Goal: Book appointment/travel/reservation

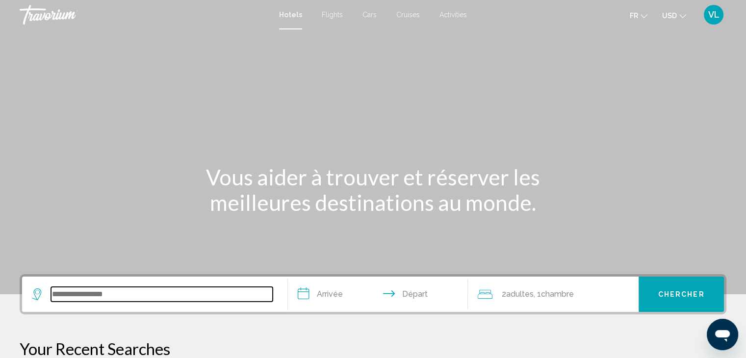
click at [125, 297] on input "Search widget" at bounding box center [162, 294] width 222 height 15
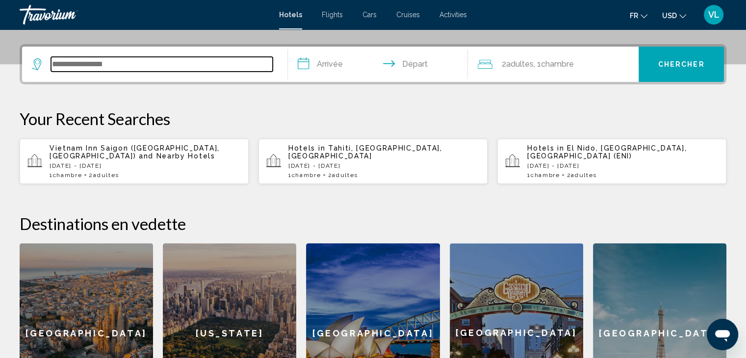
scroll to position [242, 0]
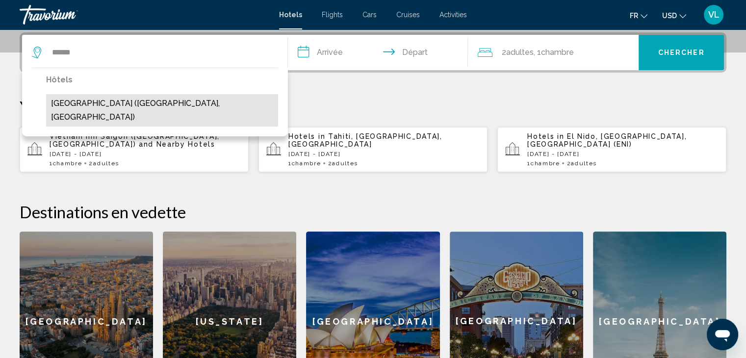
click at [125, 105] on button "Cap Town Hotel (Ho Chi Minh City, VN)" at bounding box center [162, 110] width 232 height 32
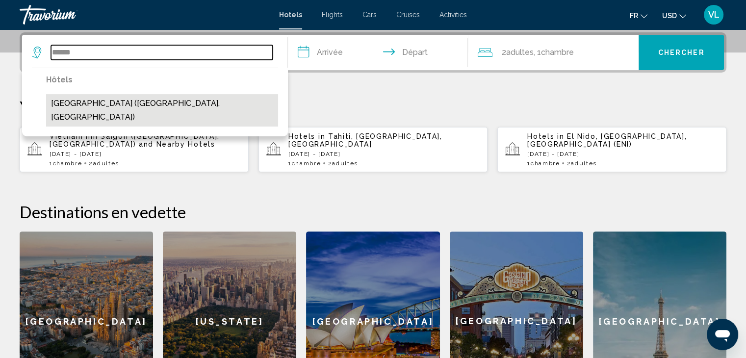
type input "**********"
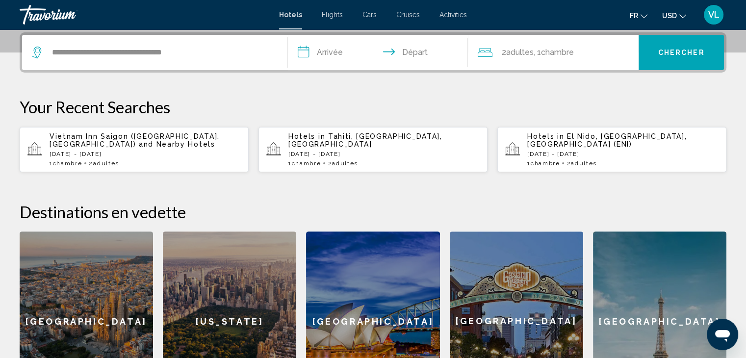
click at [337, 52] on input "**********" at bounding box center [380, 54] width 184 height 38
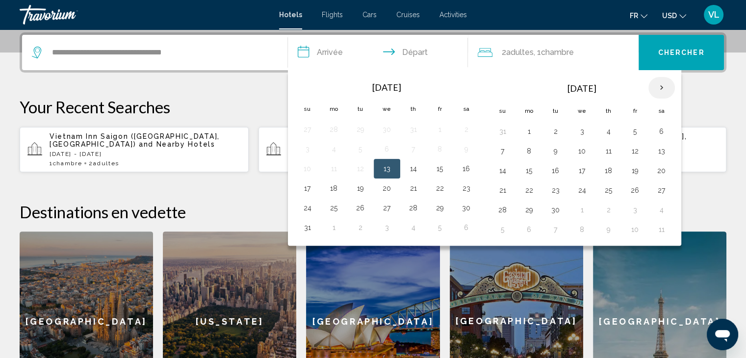
click at [658, 84] on th "Next month" at bounding box center [661, 88] width 26 height 22
click at [577, 132] on button "3" at bounding box center [582, 132] width 16 height 14
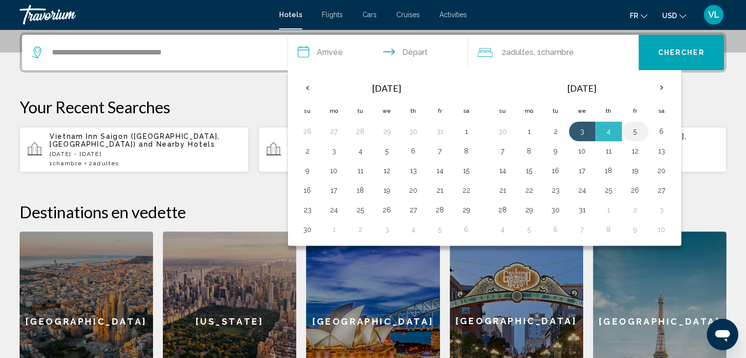
click at [638, 132] on button "5" at bounding box center [635, 132] width 16 height 14
type input "**********"
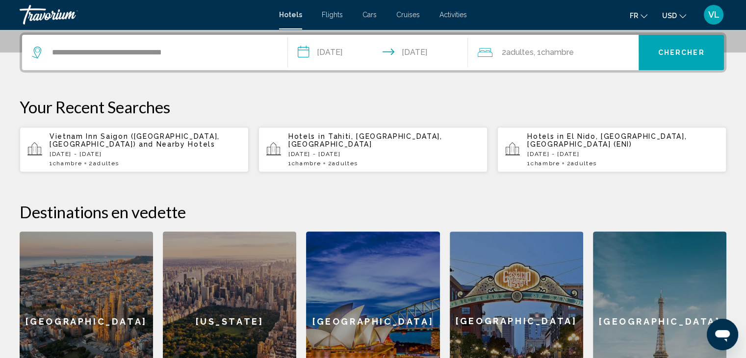
click at [677, 44] on button "Chercher" at bounding box center [680, 52] width 85 height 35
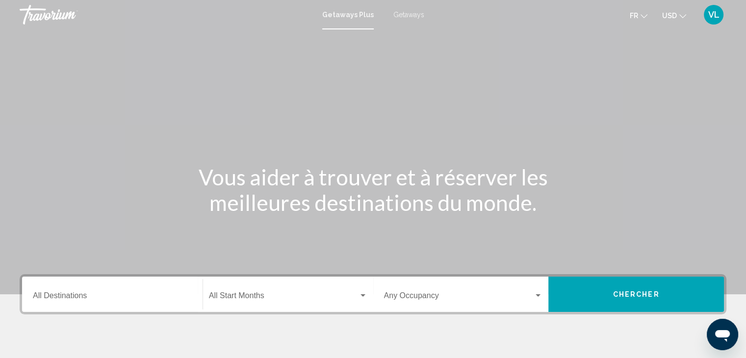
click at [90, 294] on input "Destination All Destinations" at bounding box center [112, 297] width 159 height 9
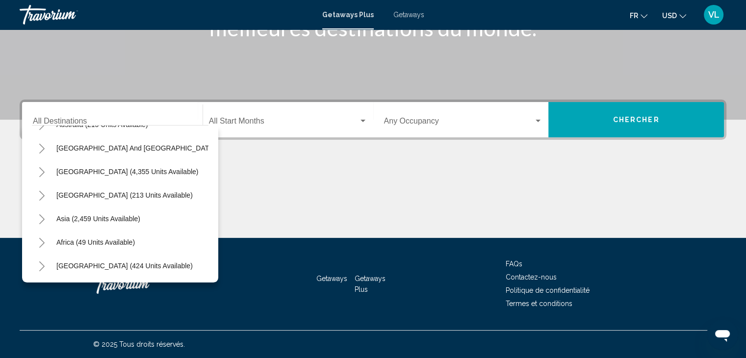
scroll to position [166, 0]
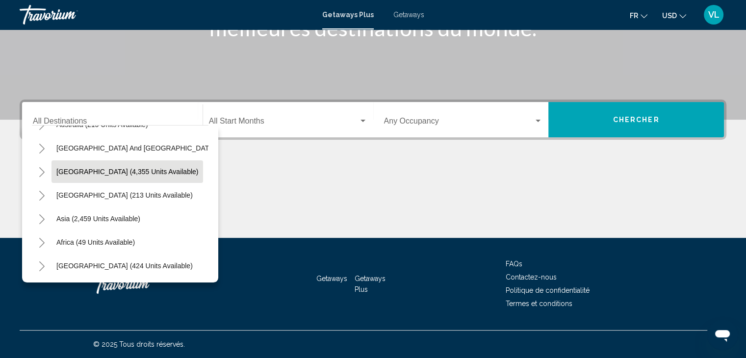
click at [84, 168] on span "[GEOGRAPHIC_DATA] (4,355 units available)" at bounding box center [127, 172] width 142 height 8
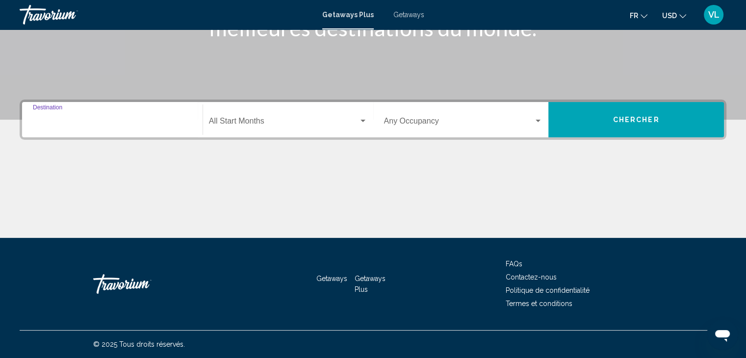
type input "**********"
click at [227, 123] on span "Search widget" at bounding box center [284, 123] width 150 height 9
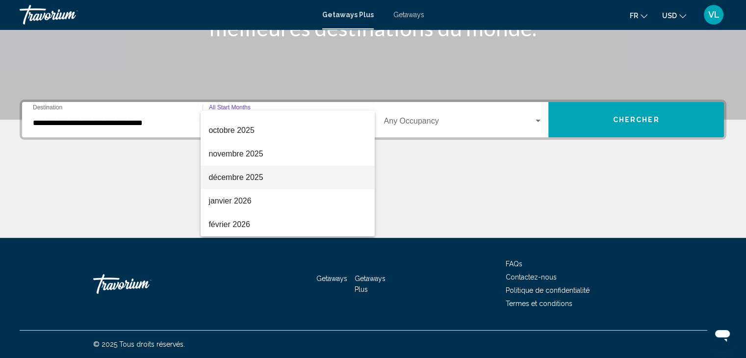
scroll to position [68, 0]
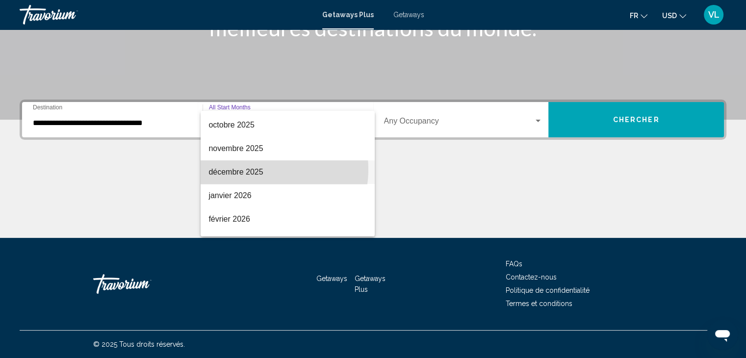
click at [257, 169] on span "décembre 2025" at bounding box center [287, 172] width 158 height 24
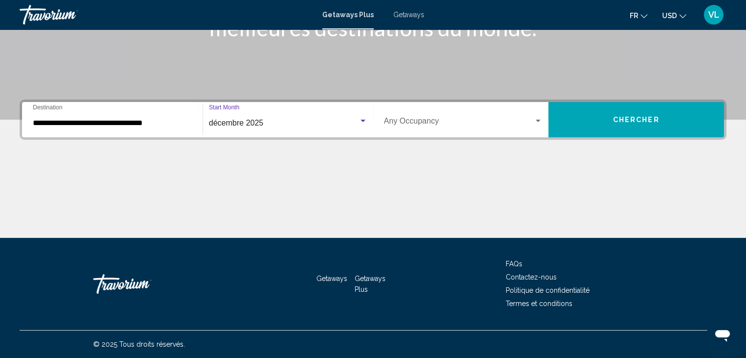
click at [405, 123] on span "Search widget" at bounding box center [459, 123] width 150 height 9
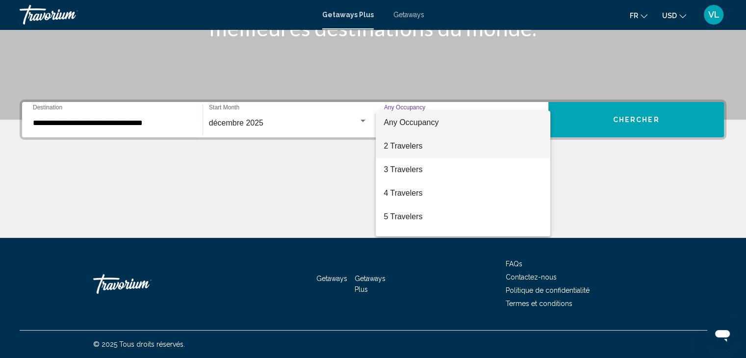
click at [406, 140] on span "2 Travelers" at bounding box center [462, 146] width 159 height 24
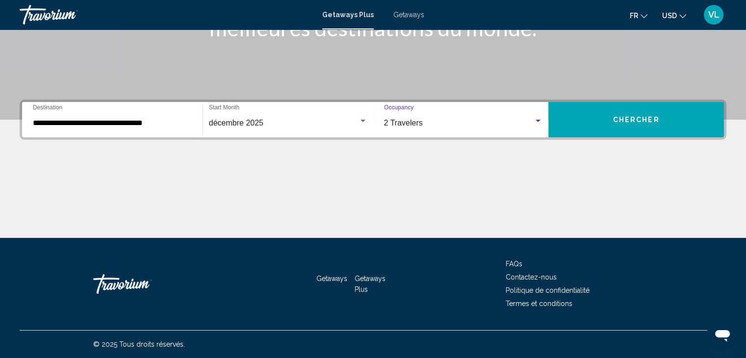
click at [608, 120] on button "Chercher" at bounding box center [635, 119] width 175 height 35
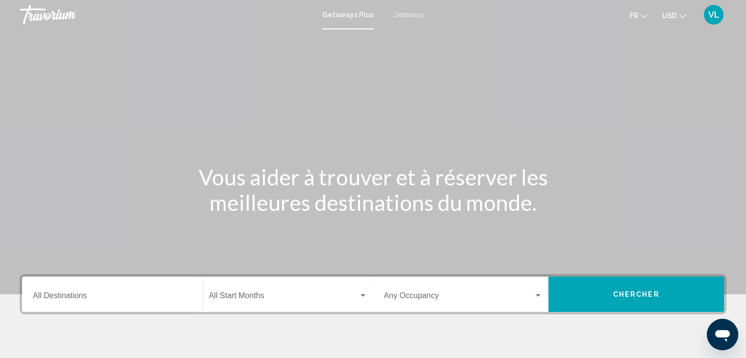
click at [674, 12] on span "USD" at bounding box center [669, 16] width 15 height 8
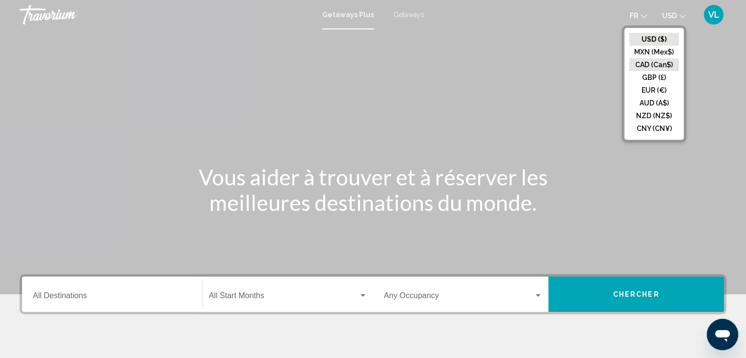
click at [647, 68] on button "CAD (Can$)" at bounding box center [654, 64] width 50 height 13
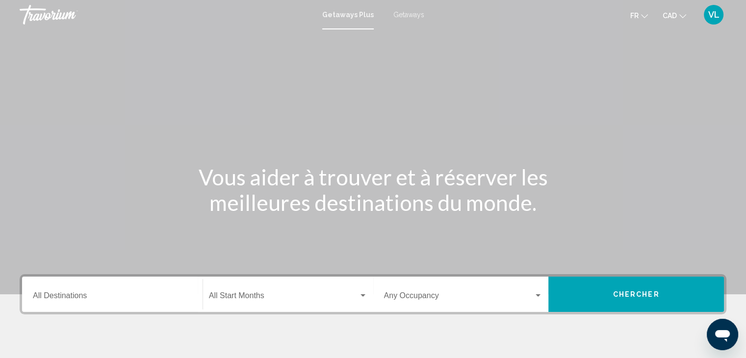
click at [96, 292] on div "Destination All Destinations" at bounding box center [112, 294] width 159 height 31
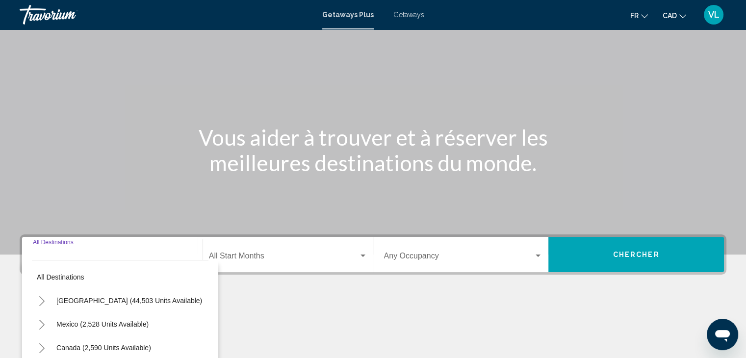
scroll to position [175, 0]
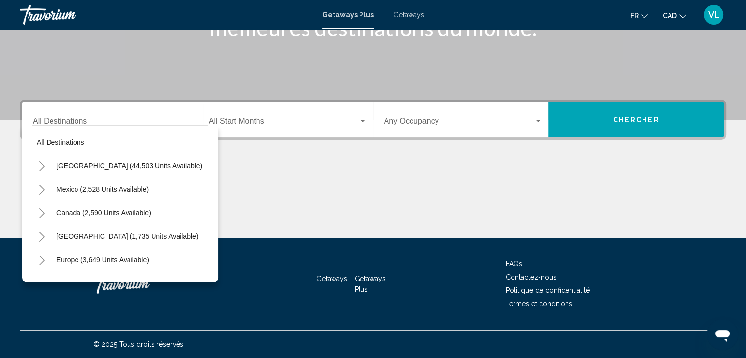
drag, startPoint x: 199, startPoint y: 176, endPoint x: 198, endPoint y: 223, distance: 46.6
click at [198, 223] on mat-tree "All destinations United States (44,503 units available) Mexico (2,528 units ava…" at bounding box center [120, 283] width 176 height 306
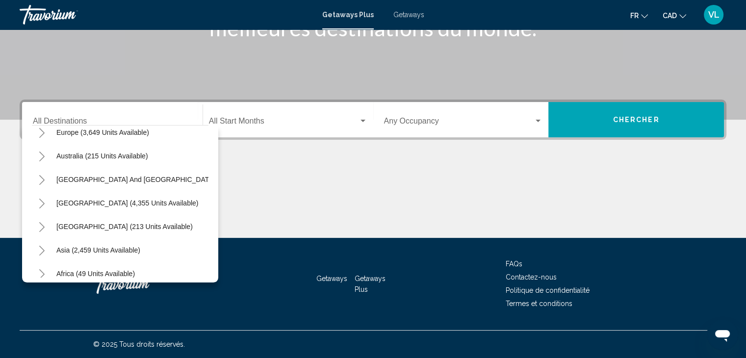
scroll to position [166, 0]
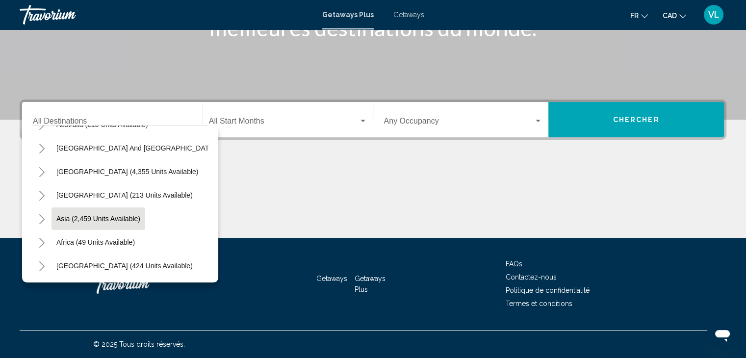
drag, startPoint x: 114, startPoint y: 169, endPoint x: 103, endPoint y: 218, distance: 50.1
click at [103, 218] on mat-tree "All destinations United States (44,503 units available) Mexico (2,528 units ava…" at bounding box center [120, 125] width 176 height 306
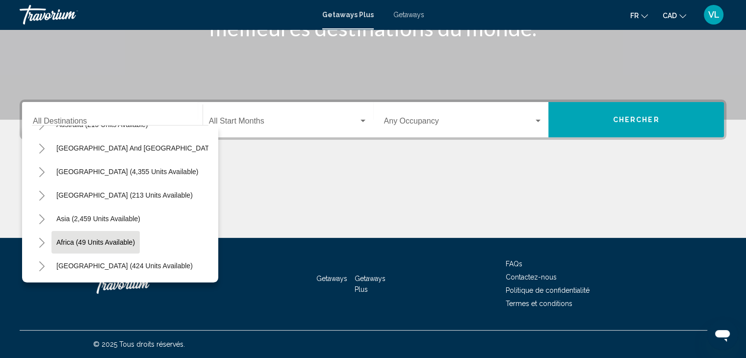
click at [100, 238] on span "Africa (49 units available)" at bounding box center [95, 242] width 78 height 8
type input "**********"
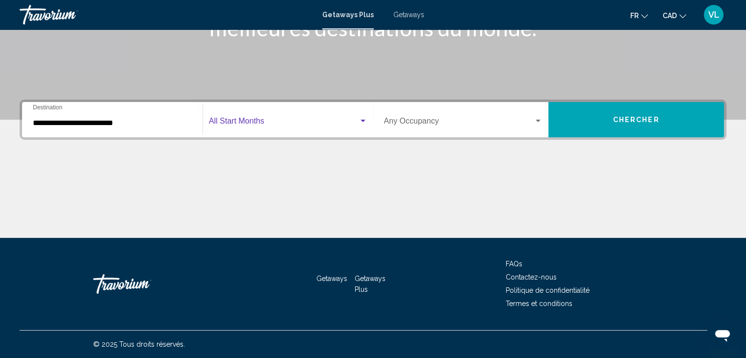
click at [252, 119] on span "Search widget" at bounding box center [284, 123] width 150 height 9
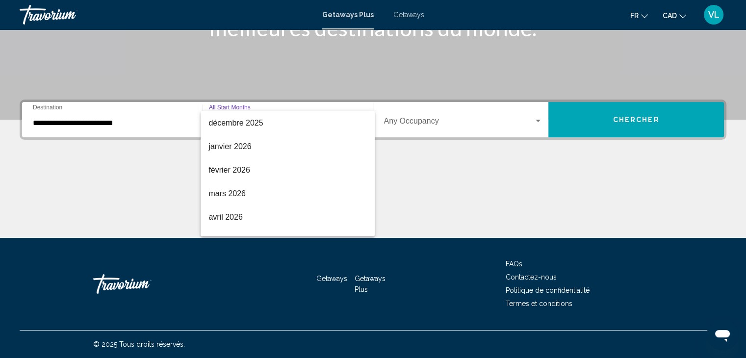
scroll to position [118, 0]
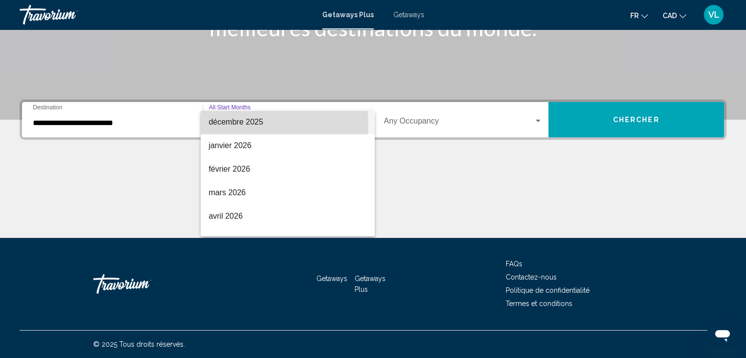
click at [234, 125] on span "décembre 2025" at bounding box center [287, 122] width 158 height 24
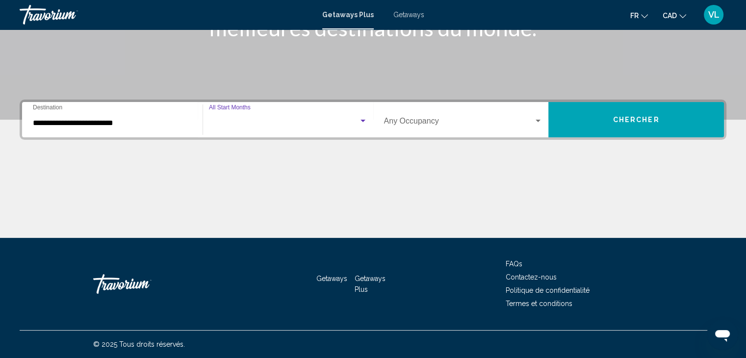
scroll to position [118, 0]
click at [419, 120] on span "Search widget" at bounding box center [459, 123] width 150 height 9
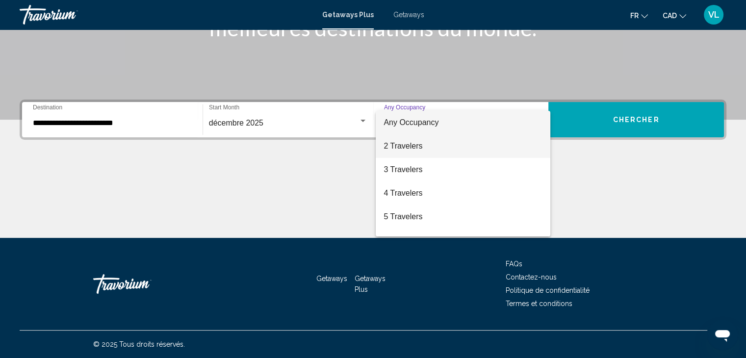
click at [413, 147] on span "2 Travelers" at bounding box center [462, 146] width 159 height 24
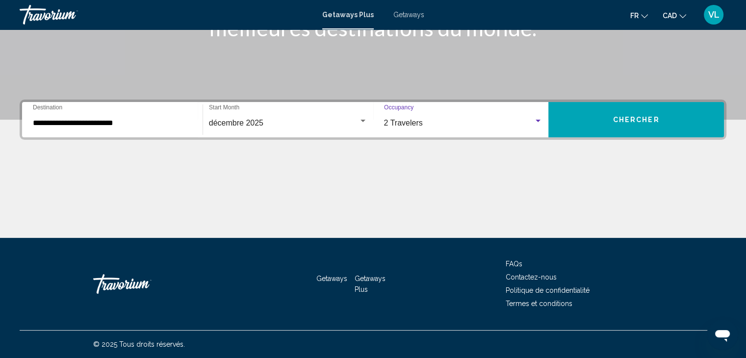
click at [504, 117] on div "2 Travelers Occupancy Any Occupancy" at bounding box center [463, 119] width 159 height 31
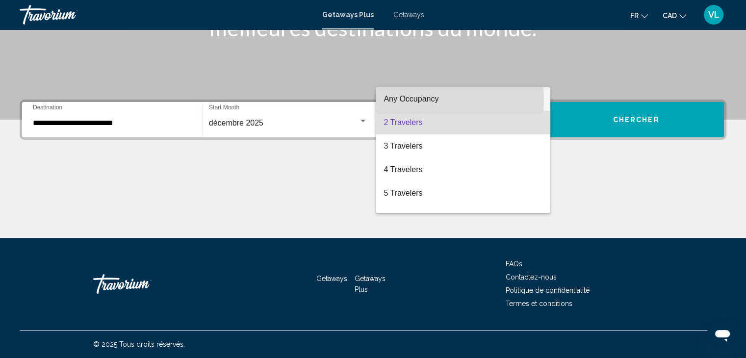
click at [449, 100] on span "Any Occupancy" at bounding box center [462, 99] width 159 height 24
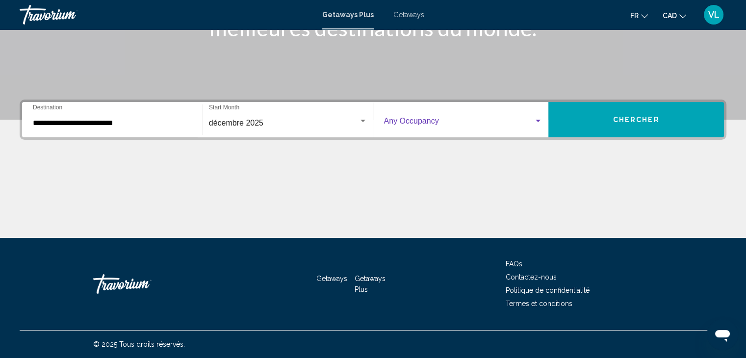
click at [620, 115] on span "Chercher" at bounding box center [636, 119] width 47 height 8
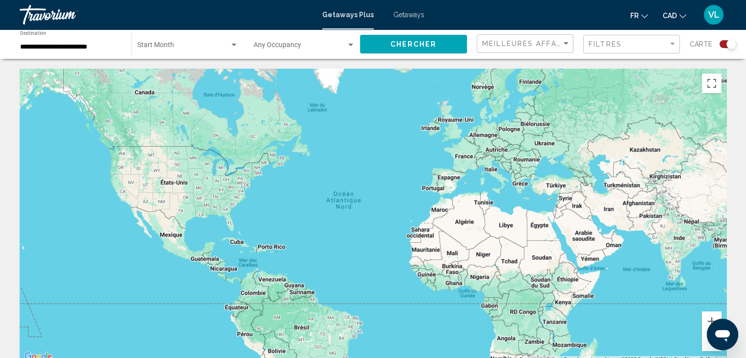
click at [66, 53] on div "**********" at bounding box center [70, 44] width 101 height 27
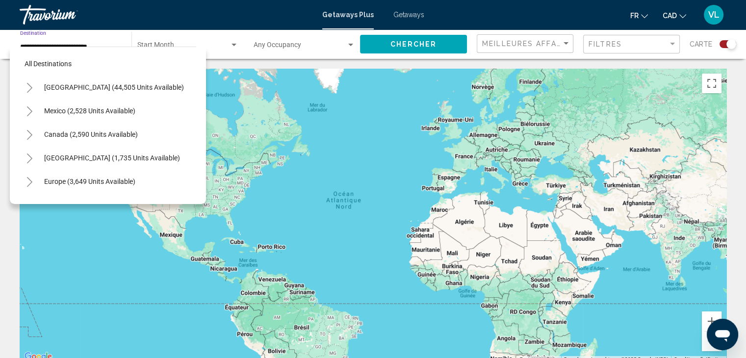
scroll to position [203, 0]
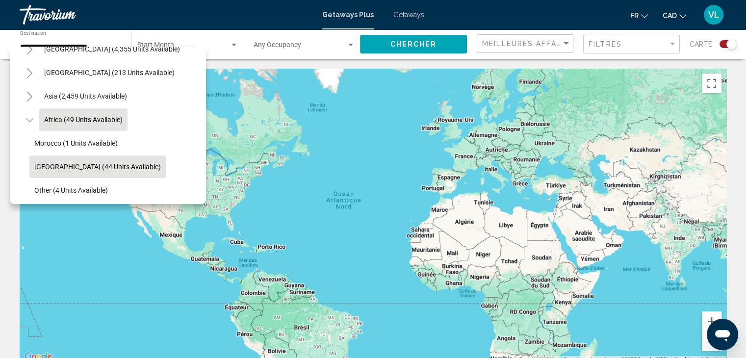
click at [94, 163] on span "South Africa (44 units available)" at bounding box center [97, 167] width 126 height 8
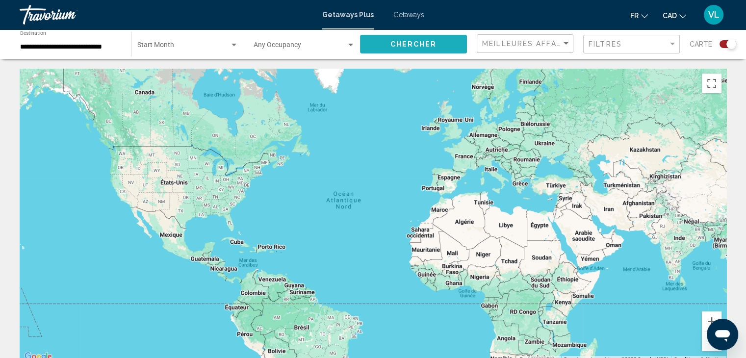
click at [425, 45] on span "Chercher" at bounding box center [413, 45] width 47 height 8
click at [65, 46] on input "**********" at bounding box center [70, 47] width 101 height 8
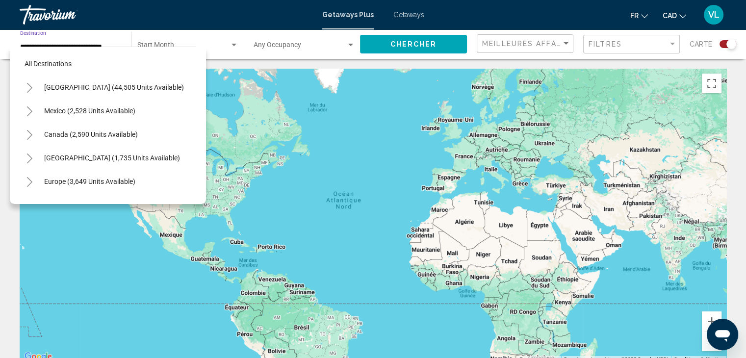
scroll to position [237, 0]
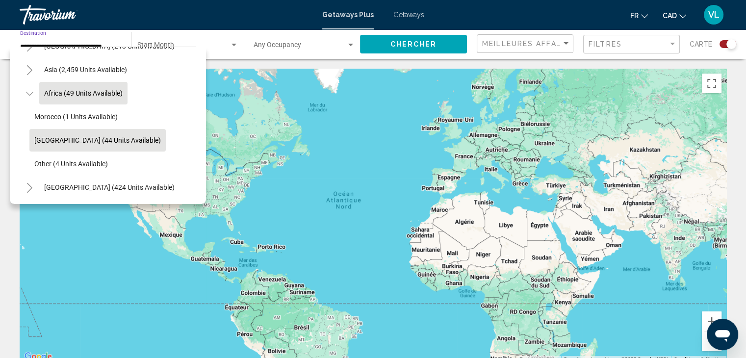
click at [84, 92] on button "Africa (49 units available)" at bounding box center [83, 93] width 88 height 23
type input "**********"
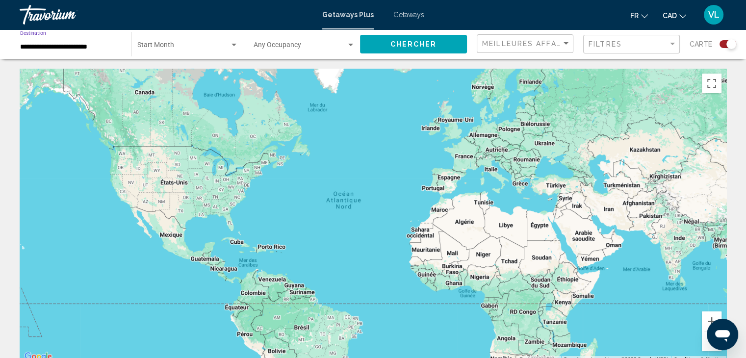
click at [391, 45] on span "Chercher" at bounding box center [413, 45] width 47 height 8
click at [169, 46] on span "Search widget" at bounding box center [183, 47] width 92 height 8
click at [382, 46] on div at bounding box center [373, 179] width 746 height 358
click at [402, 19] on div "Getaways Plus Getaways fr English Español Français Italiano Português русский C…" at bounding box center [373, 14] width 746 height 21
click at [401, 13] on span "Getaways" at bounding box center [408, 15] width 31 height 8
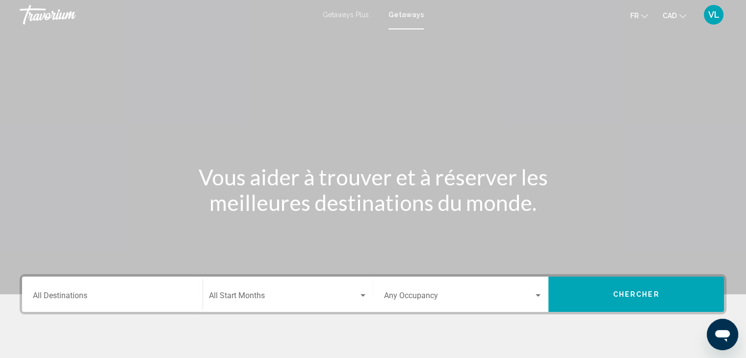
click at [88, 298] on input "Destination All Destinations" at bounding box center [112, 297] width 159 height 9
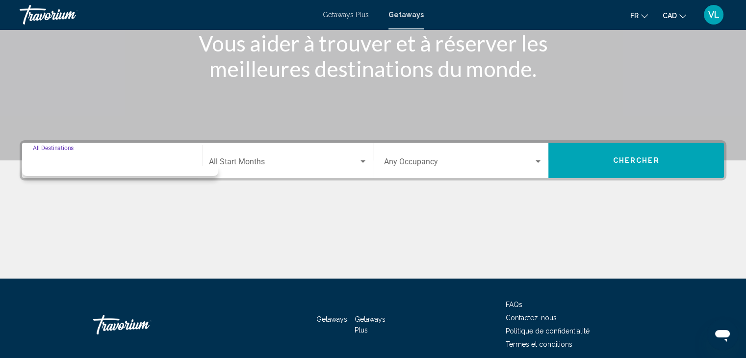
scroll to position [175, 0]
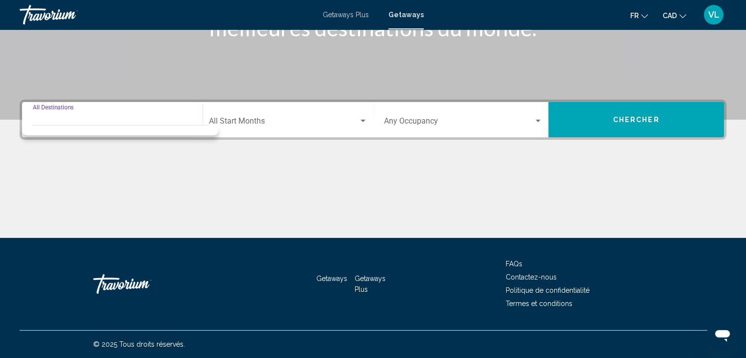
click at [126, 121] on input "Destination All Destinations" at bounding box center [112, 123] width 159 height 9
click at [105, 119] on input "Destination All Destinations" at bounding box center [112, 123] width 159 height 9
